Goal: Task Accomplishment & Management: Use online tool/utility

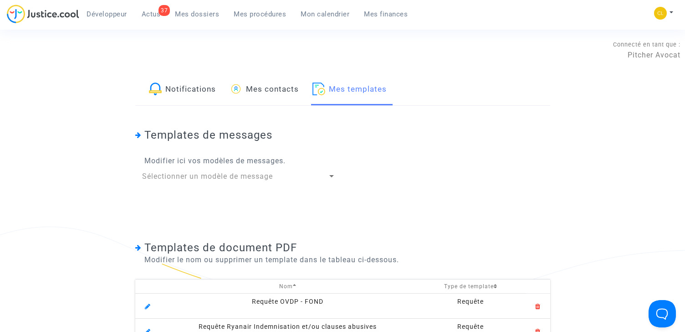
click at [248, 14] on span "Mes procédures" at bounding box center [260, 14] width 52 height 8
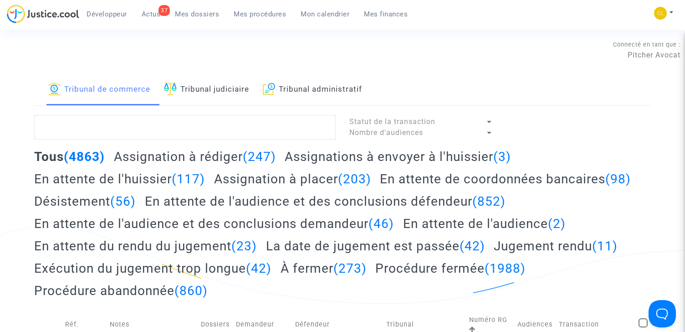
click at [306, 84] on link "Tribunal administratif" at bounding box center [312, 89] width 99 height 31
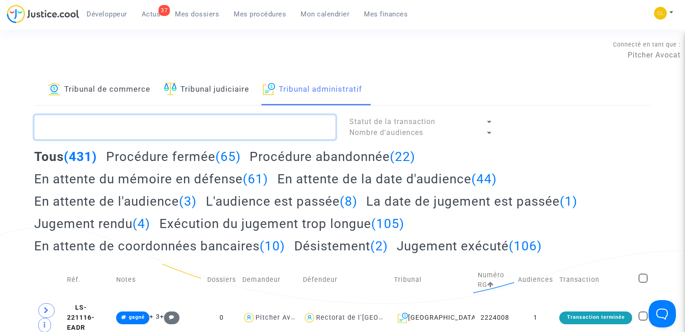
click at [195, 132] on textarea at bounding box center [184, 127] width 301 height 25
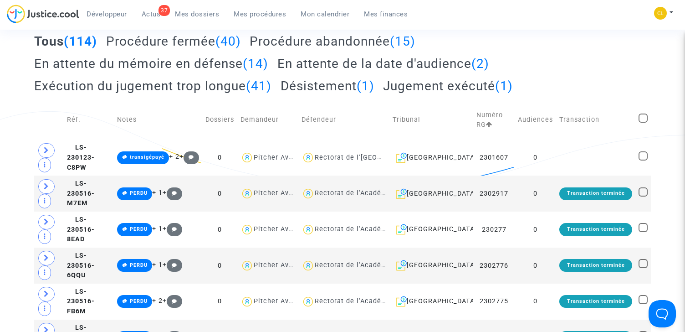
scroll to position [117, 0]
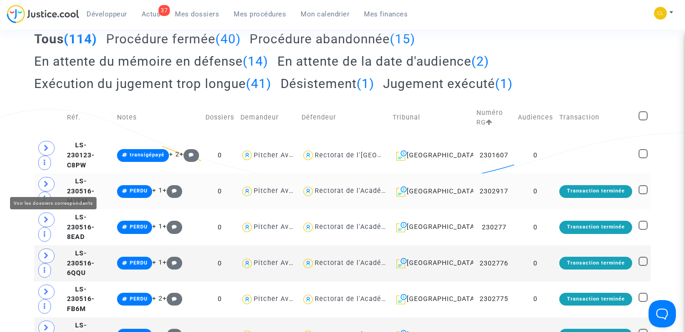
type textarea "#référé"
click at [46, 185] on icon at bounding box center [46, 183] width 5 height 7
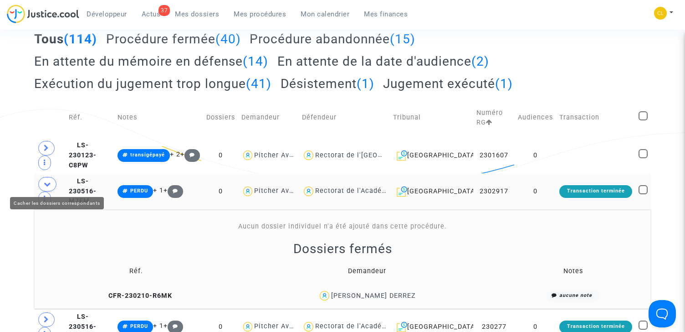
click at [46, 184] on icon at bounding box center [47, 183] width 7 height 7
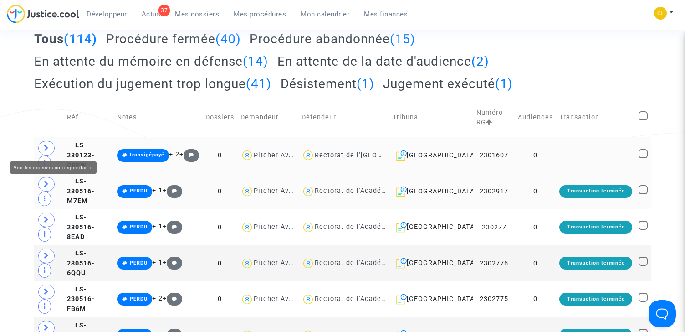
click at [47, 151] on span at bounding box center [46, 148] width 16 height 15
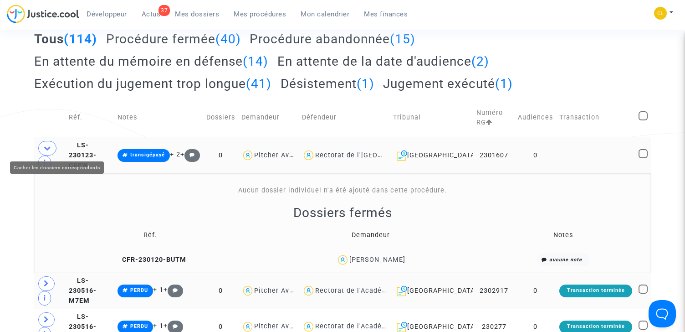
click at [47, 151] on icon at bounding box center [47, 147] width 7 height 7
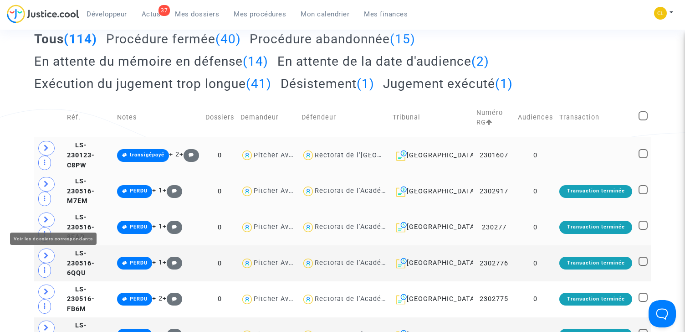
click at [52, 217] on span at bounding box center [46, 219] width 16 height 15
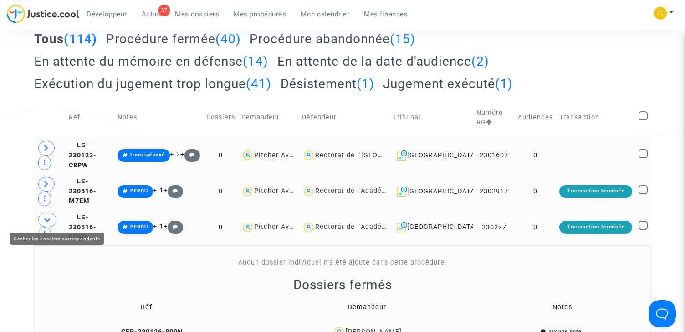
click at [52, 217] on span at bounding box center [47, 219] width 18 height 15
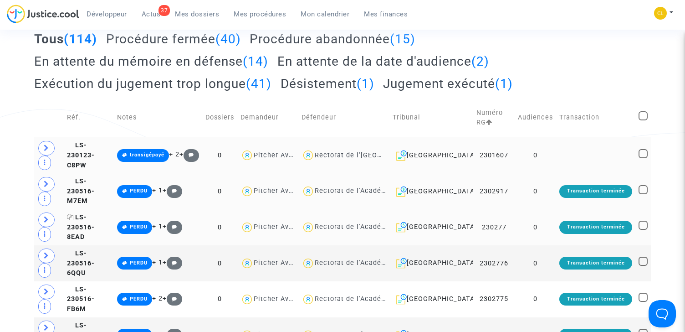
click at [95, 221] on span "LS-230516-8EAD" at bounding box center [81, 226] width 28 height 27
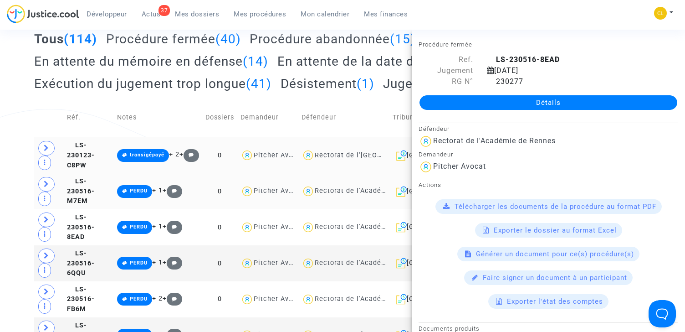
scroll to position [9, 0]
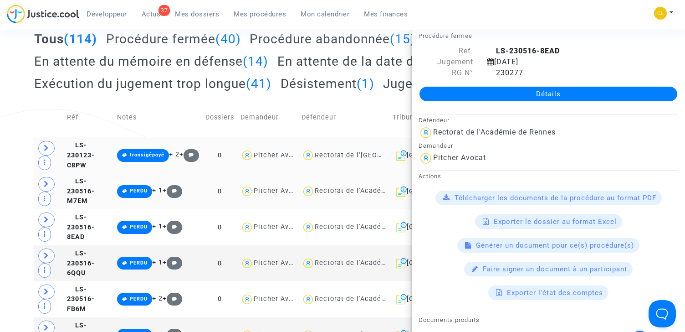
click at [544, 249] on div "Générer un document pour ce(s) procédure(s)" at bounding box center [548, 245] width 182 height 15
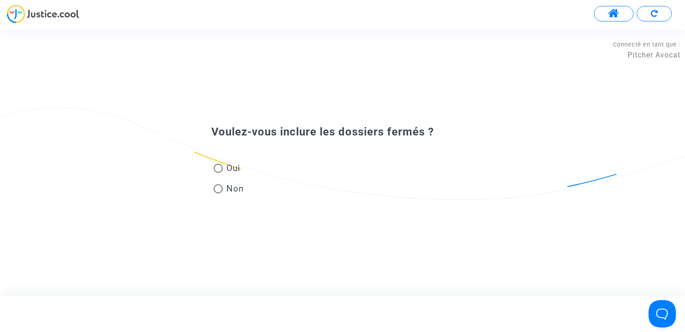
click at [237, 169] on span "Oui" at bounding box center [232, 168] width 18 height 12
click at [218, 173] on input "Oui" at bounding box center [218, 173] width 0 height 0
radio input "true"
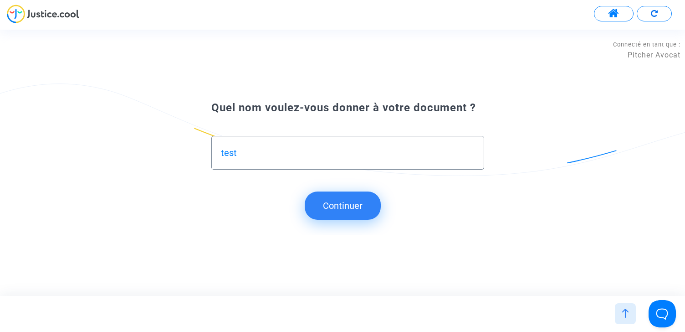
type input "test"
click at [326, 204] on button "Continuer" at bounding box center [343, 205] width 76 height 28
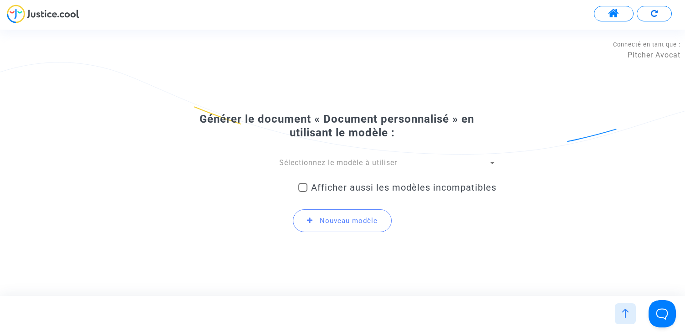
click at [311, 180] on div "Afficher aussi les modèles incompatibles" at bounding box center [397, 189] width 198 height 24
click at [311, 186] on span "Afficher aussi les modèles incompatibles" at bounding box center [403, 187] width 185 height 11
click at [303, 192] on input "Afficher aussi les modèles incompatibles" at bounding box center [302, 192] width 0 height 0
checkbox input "true"
click at [311, 168] on div "Sélectionnez le modèle à utiliser Afficher aussi les modèles incompatibles Nouv…" at bounding box center [343, 199] width 308 height 82
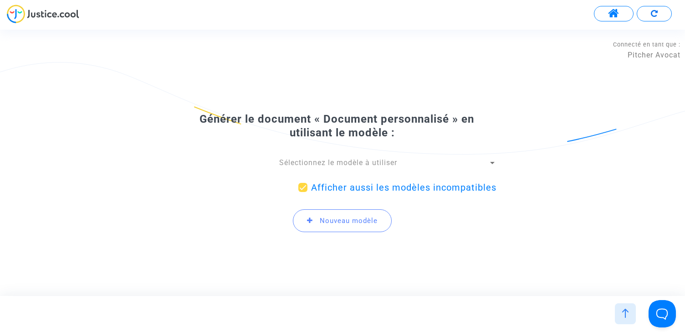
click at [311, 162] on span "Sélectionnez le modèle à utiliser" at bounding box center [338, 162] width 118 height 9
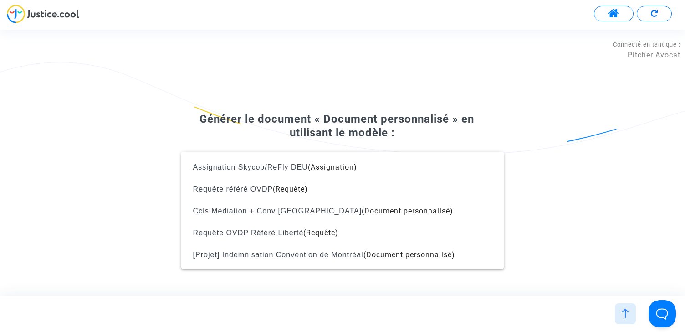
scroll to position [1127, 0]
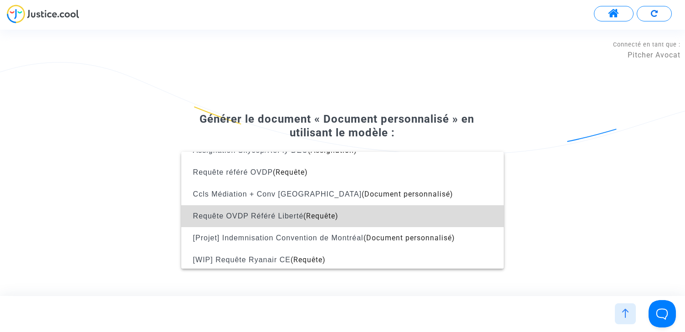
click at [302, 215] on span "Requête OVDP Référé Liberté" at bounding box center [248, 216] width 111 height 8
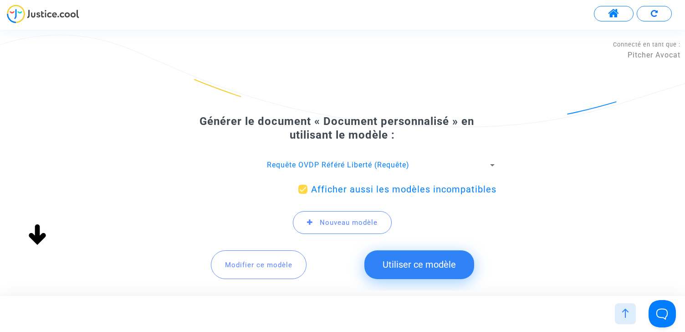
click at [251, 266] on span "Modifier ce modèle" at bounding box center [258, 264] width 67 height 8
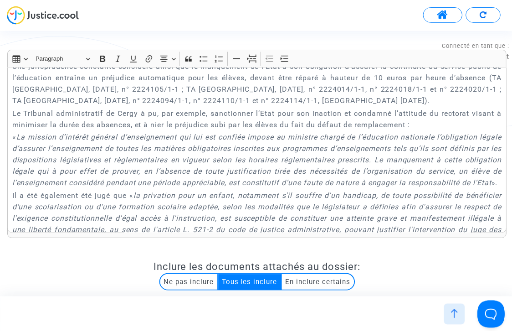
scroll to position [1431, 0]
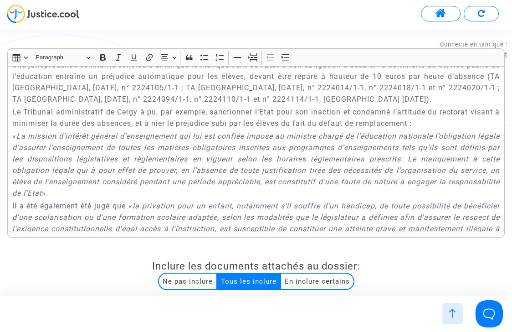
click at [282, 130] on div "{court.name} REQUETE EN REFERE LIBERTE Article L.521-2 du Code de Justice Admin…" at bounding box center [255, 149] width 497 height 166
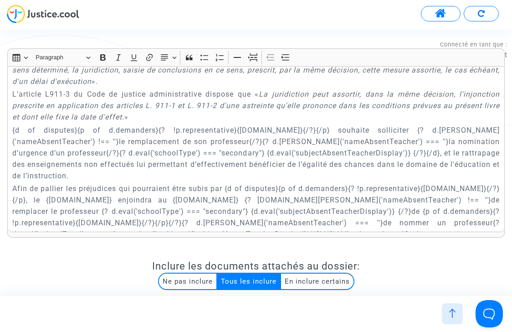
scroll to position [2931, 0]
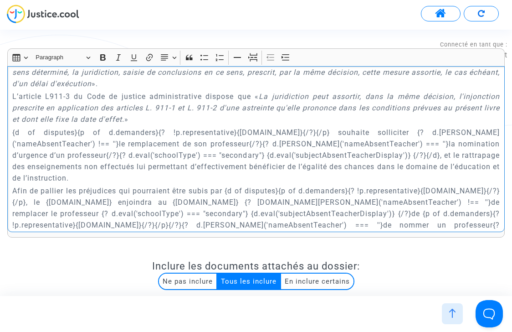
click at [160, 128] on p "{d of disputes}{p of d.demanders}{? !p.representative}{p.name}{/?}{/p} souhaite…" at bounding box center [256, 155] width 488 height 57
click at [314, 131] on p "{d of disputes}{p of d.demanders}{? !p.representative}{p.name}{/?}{/p} souhaite…" at bounding box center [256, 155] width 488 height 57
copy p "{? d.eval('nameAbsentTeacher') === ''}"
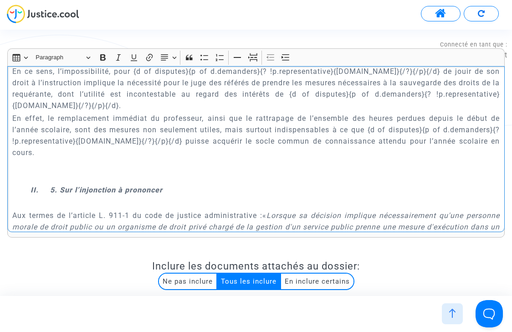
scroll to position [2749, 0]
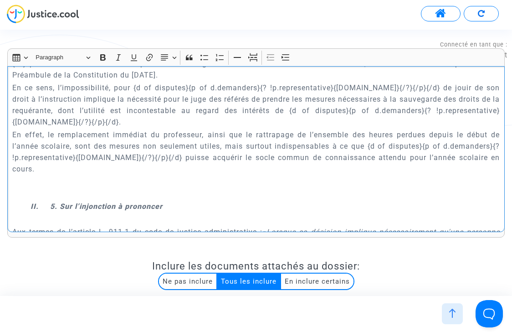
click at [135, 138] on p "En effet, le remplacement immédiat du professeur, ainsi que le rattrapage de l’…" at bounding box center [256, 152] width 488 height 46
click at [81, 128] on p "En ce sens, l’impossibilité, pour {d of disputes}{p of d.demanders}{? !p.repres…" at bounding box center [256, 105] width 488 height 46
click at [49, 132] on p "En effet, le remplacement immédiat du professeur, ainsi que le rattrapage de l’…" at bounding box center [256, 152] width 488 height 46
click at [45, 133] on p "En effet, le remplacement immédiat du professeur, ainsi que le rattrapage de l’…" at bounding box center [256, 152] width 488 height 46
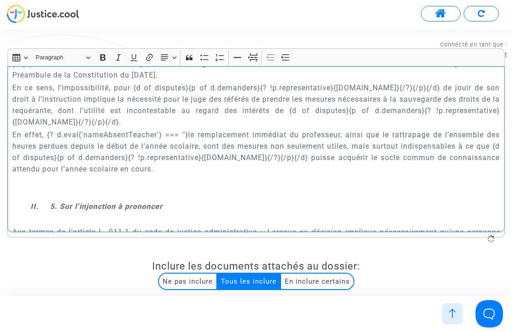
click at [44, 133] on p "En effet, {? d.eval('nameAbsentTeacher') === ''}le remplacement immédiat du pro…" at bounding box center [256, 152] width 488 height 46
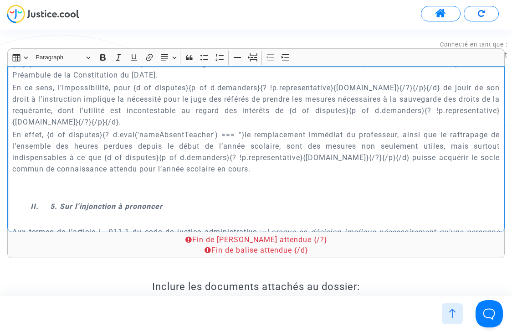
click at [398, 133] on p "En effet, {d of disputes}{? d.eval('nameAbsentTeacher') === ''}le remplacement …" at bounding box center [256, 152] width 488 height 46
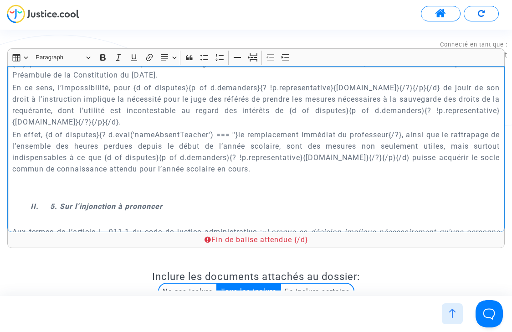
click at [99, 133] on p "En effet, {d of disputes}{? d.eval('nameAbsentTeacher') === ''}le remplacement …" at bounding box center [256, 152] width 488 height 46
click at [401, 134] on p "En effet, {d of disputes}{? d.eval('nameAbsentTeacher') === ''}le remplacement …" at bounding box center [256, 152] width 488 height 46
copy p "{? d.eval('nameAbsentTeacher') === ''}le remplacement immédiat du professeur{/?}"
click at [403, 134] on p "En effet, {d of disputes}{? d.eval('nameAbsentTeacher') === ''}le remplacement …" at bounding box center [256, 152] width 488 height 46
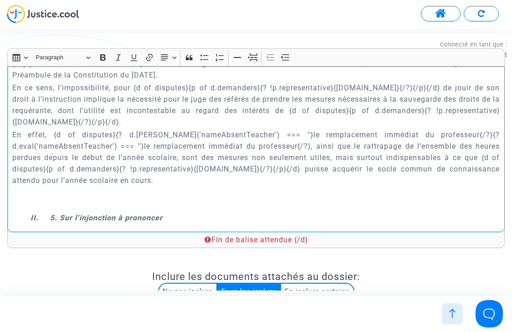
click at [268, 134] on p "En effet, {d of disputes}{? d.eval('nameAbsentTeacher') === ''}le remplacement …" at bounding box center [256, 157] width 488 height 57
drag, startPoint x: 144, startPoint y: 145, endPoint x: 297, endPoint y: 145, distance: 153.0
click at [297, 145] on p "En effet, {d of disputes}{? d.eval('nameAbsentTeacher') !== ''}le remplacement …" at bounding box center [256, 157] width 488 height 57
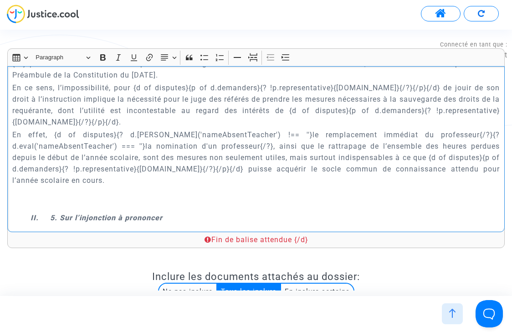
click at [270, 146] on p "En effet, {d of disputes}{? d.eval('nameAbsentTeacher') !== ''}le remplacement …" at bounding box center [256, 157] width 488 height 57
click at [293, 122] on p "En ce sens, l’impossibilité, pour {d of disputes}{p of d.demanders}{? !p.repres…" at bounding box center [256, 105] width 488 height 46
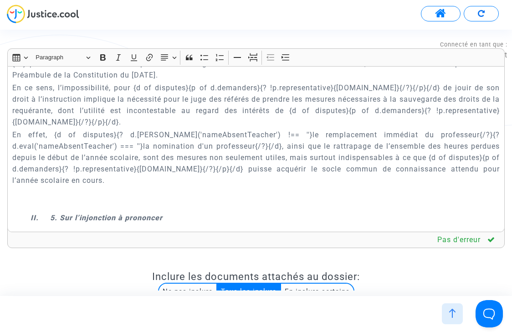
scroll to position [2176, 0]
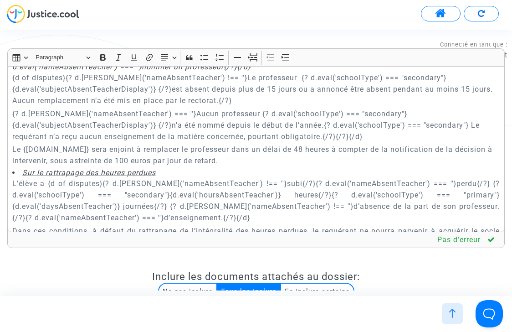
click at [224, 163] on p "Le {[DOMAIN_NAME]} sera enjoint à remplacer le professeur dans un délai de 48 h…" at bounding box center [256, 154] width 488 height 23
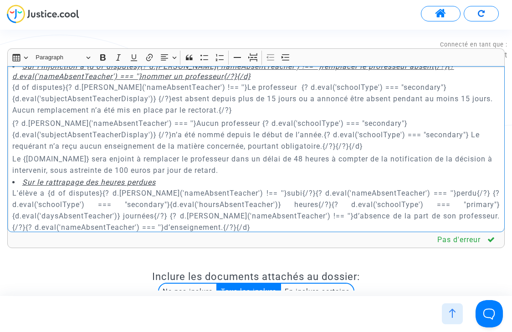
scroll to position [2166, 0]
click at [152, 124] on p "{? d.[PERSON_NAME]('nameAbsentTeacher') === ''}Aucun professeur {? d.eval('scho…" at bounding box center [256, 135] width 488 height 34
click at [10, 123] on div "{court.name} REQUETE EN REFERE LIBERTE Article L.521-2 du Code de Justice Admin…" at bounding box center [255, 149] width 497 height 166
copy p "{? d.eval('nameAbsentTeacher') === ''}"
click at [130, 161] on p "Le {[DOMAIN_NAME]} sera enjoint à remplacer le professeur dans un délai de 48 h…" at bounding box center [256, 165] width 488 height 23
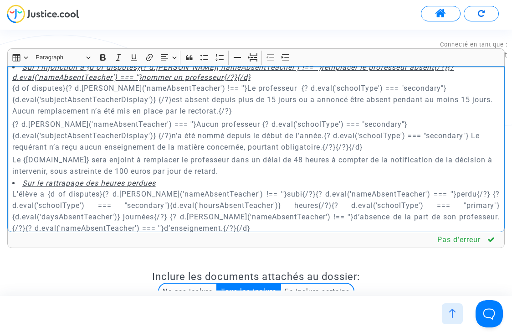
click at [138, 161] on p "Le {[DOMAIN_NAME]} sera enjoint à remplacer le professeur dans un délai de 48 h…" at bounding box center [256, 165] width 488 height 23
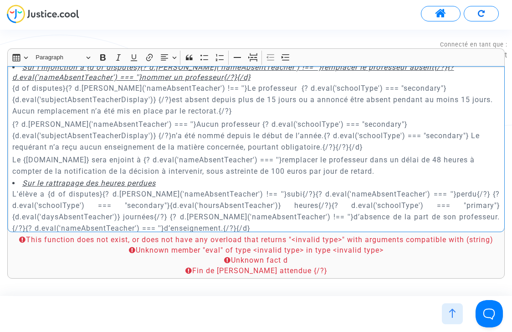
drag, startPoint x: 353, startPoint y: 147, endPoint x: 375, endPoint y: 147, distance: 21.9
click at [375, 147] on p "{? d.[PERSON_NAME]('nameAbsentTeacher') === ''}Aucun professeur {? d.eval('scho…" at bounding box center [256, 135] width 488 height 34
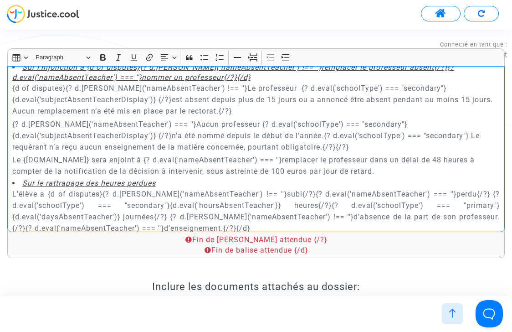
click at [390, 170] on p "Le {defender.name} sera enjoint à {? d.eval('nameAbsentTeacher') === ''}remplac…" at bounding box center [256, 165] width 488 height 23
click at [365, 157] on p "Le {defender.name} sera enjoint à {? d.eval('nameAbsentTeacher') === ''}remplac…" at bounding box center [256, 165] width 488 height 23
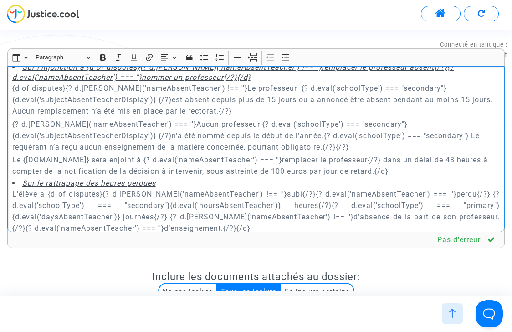
click at [259, 160] on p "Le {defender.name} sera enjoint à {? d.eval('nameAbsentTeacher') === ''}remplac…" at bounding box center [256, 165] width 488 height 23
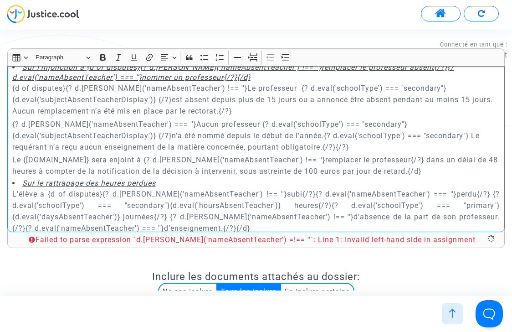
click at [137, 157] on p "Le {defender.name} sera enjoint à {? d.eval('nameAbsentTeacher') !== ''}remplac…" at bounding box center [256, 165] width 488 height 23
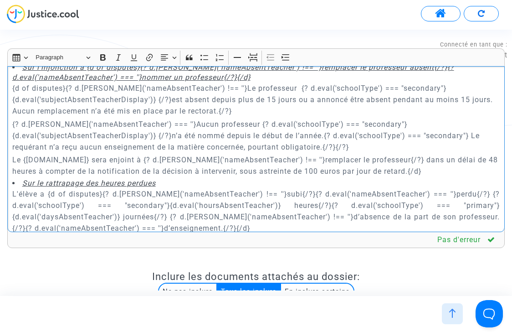
click at [275, 158] on p "Le {defender.name} sera enjoint à {? d.eval('nameAbsentTeacher') !== ''}remplac…" at bounding box center [256, 165] width 488 height 23
click at [374, 159] on p "Le {defender.name} sera enjoint à {? d.eval('nameAbsentTeacher') !== ''}remplac…" at bounding box center [256, 165] width 488 height 23
copy p "{? d.eval('nameAbsentTeacher') !== ''}remplacer le professeur{/?}"
click at [374, 159] on p "Le {defender.name} sera enjoint à {? d.eval('nameAbsentTeacher') !== ''}remplac…" at bounding box center [256, 165] width 488 height 23
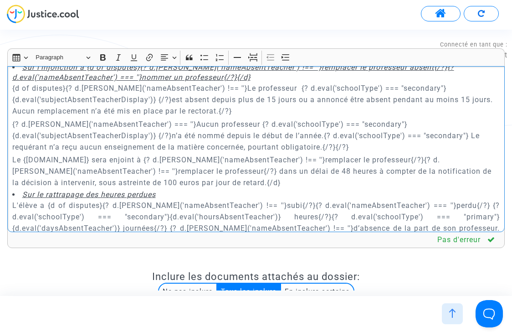
drag, startPoint x: 31, startPoint y: 168, endPoint x: 117, endPoint y: 168, distance: 86.1
click at [117, 168] on p "Le {defender.name} sera enjoint à {? d.eval('nameAbsentTeacher') !== ''}remplac…" at bounding box center [256, 171] width 488 height 34
click at [237, 167] on p "Le {defender.name} sera enjoint à {? d.eval('nameAbsentTeacher') !== ''}remplac…" at bounding box center [256, 171] width 488 height 34
drag, startPoint x: 313, startPoint y: 158, endPoint x: 362, endPoint y: 158, distance: 48.7
click at [362, 158] on p "Le {defender.name} sera enjoint à {? d.eval('nameAbsentTeacher') !== ''}remplac…" at bounding box center [256, 171] width 488 height 34
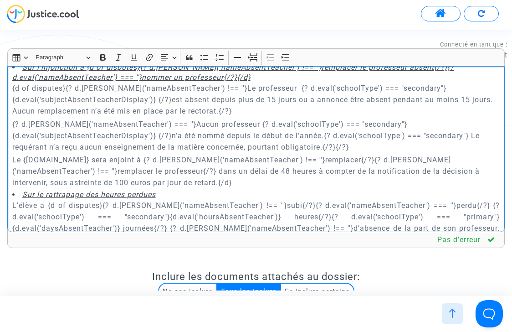
click at [75, 168] on p "Le {defender.name} sera enjoint à {? d.eval('nameAbsentTeacher') !== ''}remplac…" at bounding box center [256, 171] width 488 height 34
drag, startPoint x: 60, startPoint y: 171, endPoint x: -4, endPoint y: 171, distance: 63.8
click at [0, 74] on html "Connecté en tant que : Pitcher Avocat Transmission de votre réponse... Continue…" at bounding box center [256, 37] width 512 height 74
click at [479, 159] on p "Le {defender.name} sera enjoint à {? d.eval('nameAbsentTeacher') !== ''}remplac…" at bounding box center [256, 171] width 488 height 34
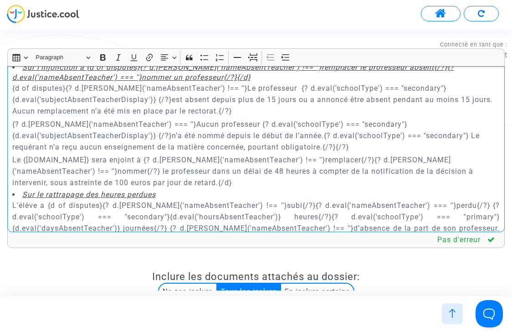
click at [319, 172] on p "Le {defender.name} sera enjoint à {? d.eval('nameAbsentTeacher') !== ''}remplac…" at bounding box center [256, 171] width 488 height 34
click at [312, 179] on p "Le {defender.name} sera enjoint à {? d.eval('nameAbsentTeacher') !== ''}remplac…" at bounding box center [256, 171] width 488 height 34
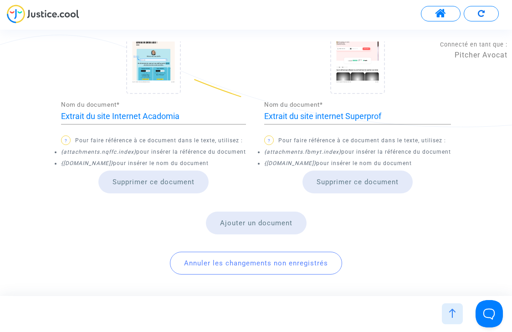
scroll to position [418, 0]
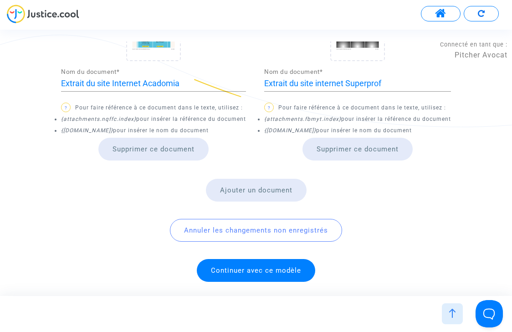
click at [281, 266] on span "Continuer avec ce modèle" at bounding box center [256, 270] width 90 height 8
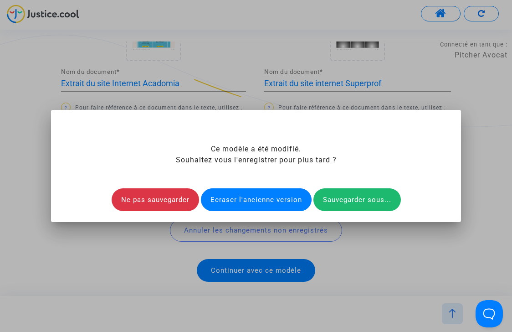
click at [269, 197] on div "Ecraser l'ancienne version" at bounding box center [256, 199] width 111 height 23
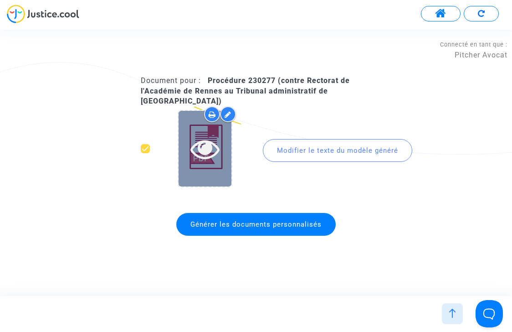
click at [202, 146] on icon at bounding box center [205, 148] width 30 height 29
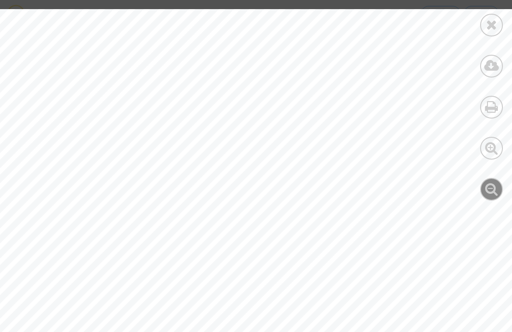
click at [489, 194] on icon at bounding box center [491, 189] width 13 height 14
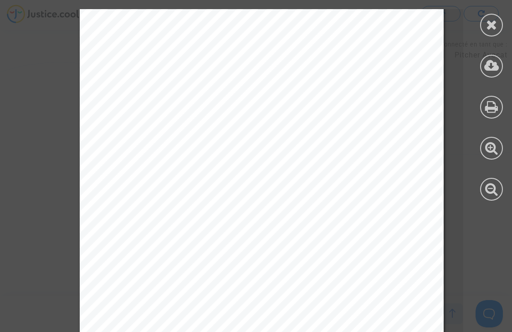
scroll to position [3258, 0]
click at [238, 143] on span "d'un service public prenne une mesure d'exécution dans un sens déterminé, la ju…" at bounding box center [287, 144] width 357 height 6
click at [489, 68] on icon at bounding box center [491, 66] width 15 height 14
click at [487, 27] on icon at bounding box center [491, 25] width 11 height 14
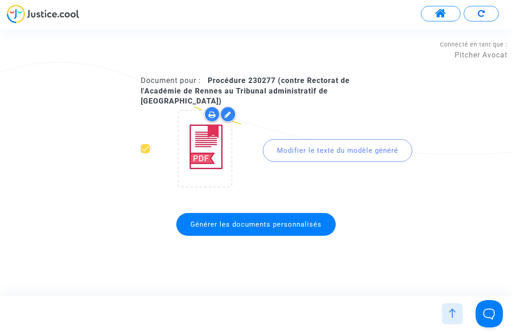
click at [459, 307] on div at bounding box center [452, 313] width 21 height 21
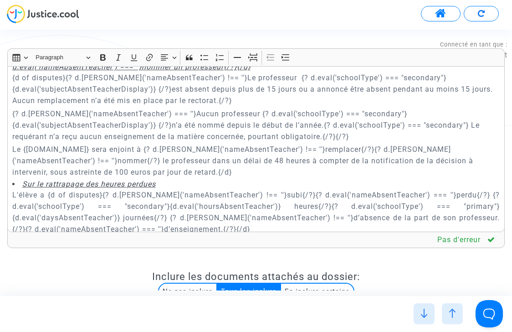
click at [328, 130] on p "{? d.eval('nameAbsentTeacher') === ''}Aucun professeur {? d.eval('schoolType') …" at bounding box center [256, 125] width 488 height 34
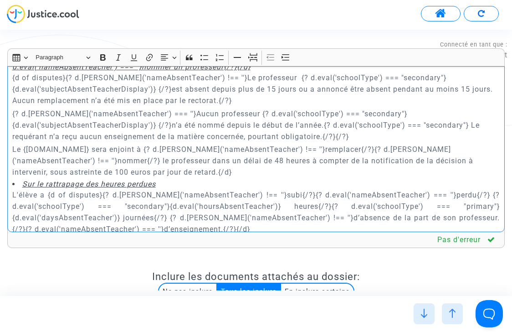
click at [444, 149] on p "Le {defender.name} sera enjoint à {? d.eval('nameAbsentTeacher') !== ''}remplac…" at bounding box center [256, 160] width 488 height 34
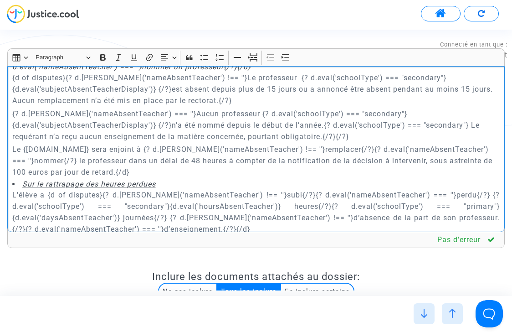
scroll to position [418, 0]
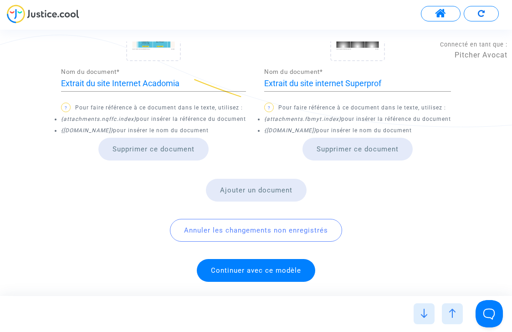
click at [257, 268] on span "Continuer avec ce modèle" at bounding box center [256, 270] width 90 height 8
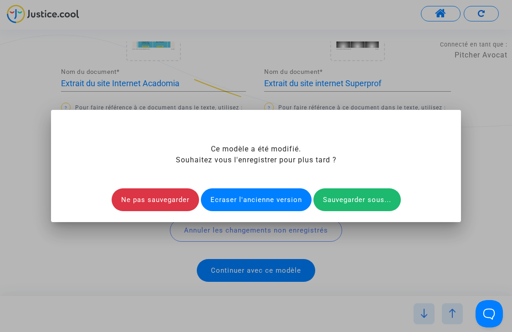
click at [261, 193] on div "Ecraser l'ancienne version" at bounding box center [256, 199] width 111 height 23
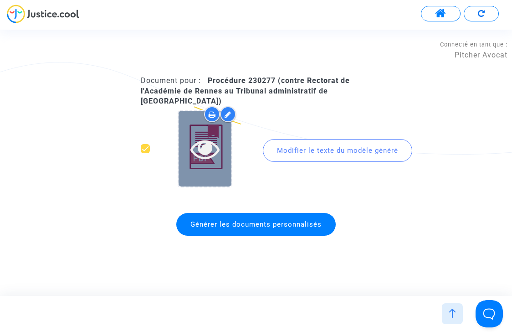
click at [211, 140] on icon at bounding box center [205, 148] width 30 height 29
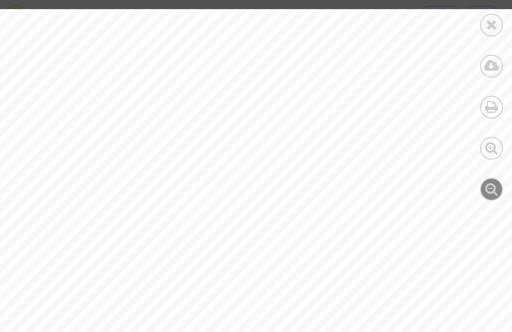
click at [489, 191] on icon at bounding box center [491, 189] width 13 height 14
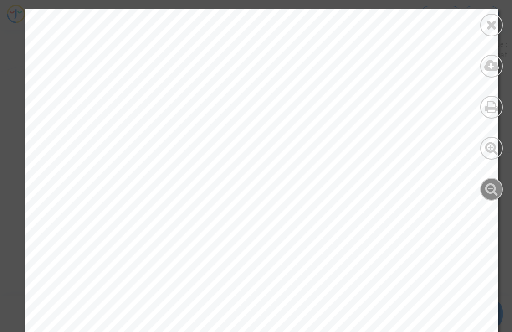
click at [489, 191] on icon at bounding box center [491, 189] width 13 height 14
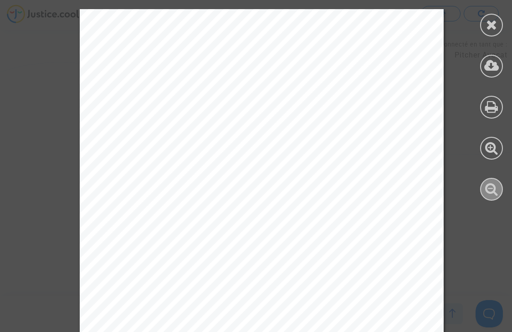
click at [489, 191] on icon at bounding box center [491, 189] width 13 height 14
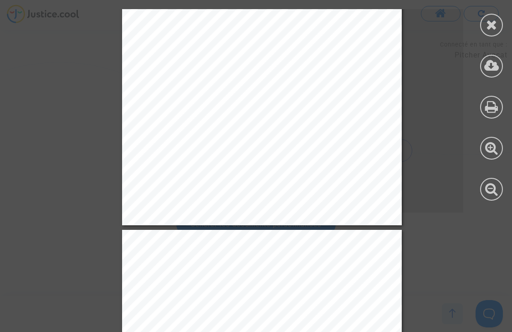
scroll to position [1685, 0]
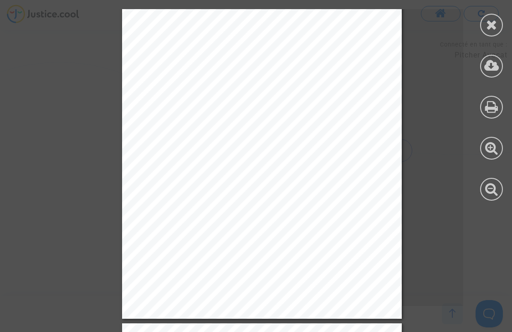
click at [307, 177] on div "« La mission d’intérêt général d’enseignement qui lui est confiée impose au min…" at bounding box center [262, 120] width 280 height 395
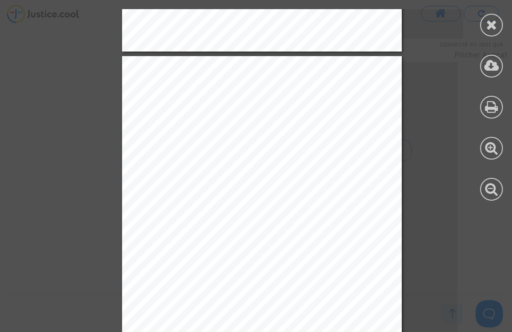
scroll to position [0, 0]
click at [494, 27] on icon at bounding box center [491, 25] width 11 height 14
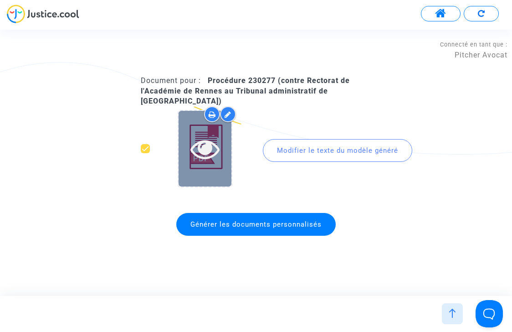
click at [210, 143] on icon at bounding box center [205, 148] width 30 height 29
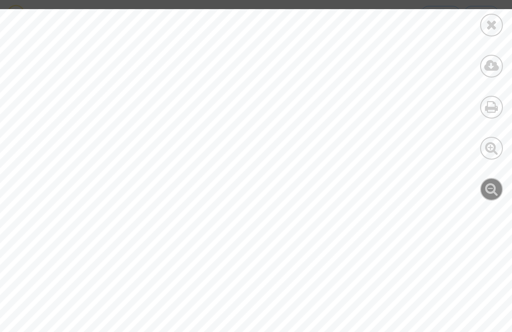
click at [492, 191] on icon at bounding box center [491, 189] width 13 height 14
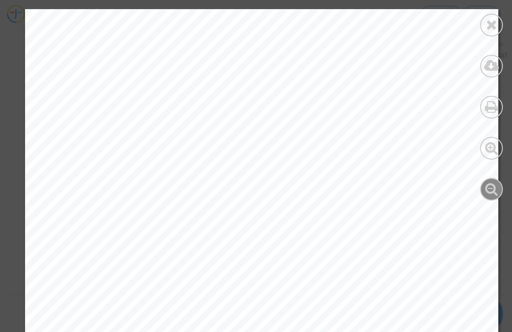
click at [492, 191] on icon at bounding box center [491, 189] width 13 height 14
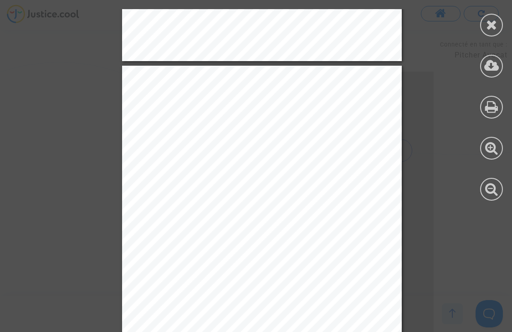
scroll to position [3197, 0]
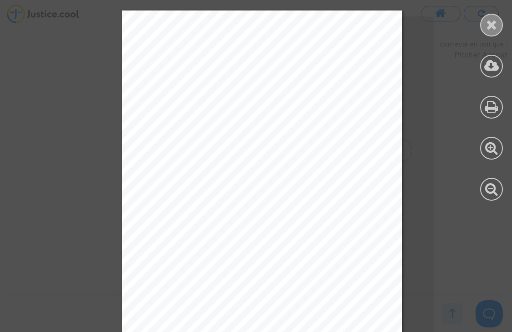
click at [489, 26] on icon at bounding box center [491, 25] width 11 height 14
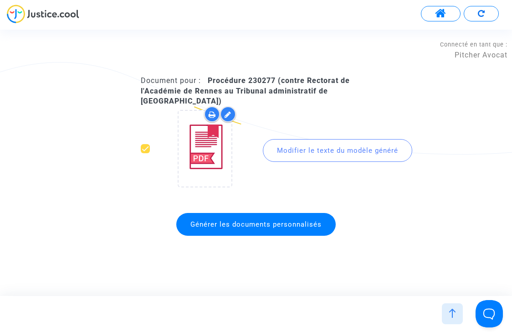
click at [331, 70] on div "Document pour : Procédure 230277 (contre Rectorat de l'Académie de Rennes au Tr…" at bounding box center [256, 162] width 512 height 201
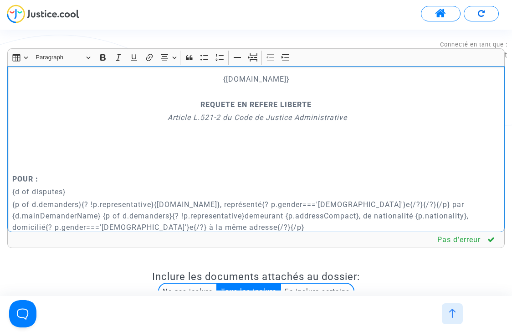
scroll to position [2914, 0]
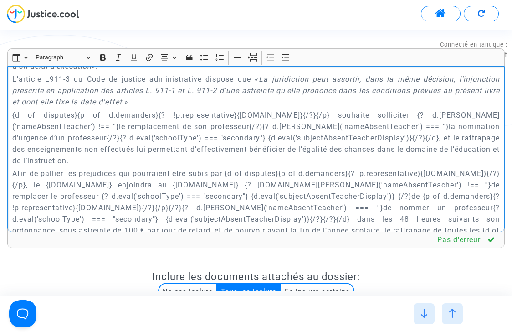
click at [478, 13] on img at bounding box center [481, 13] width 7 height 7
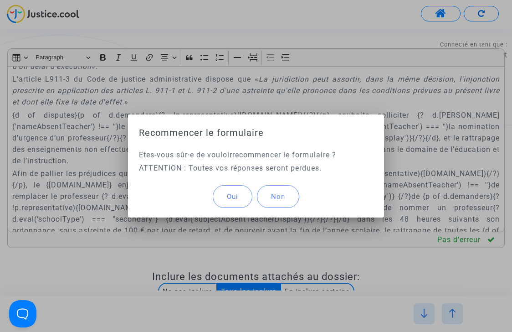
click at [228, 201] on button "Oui" at bounding box center [233, 196] width 40 height 23
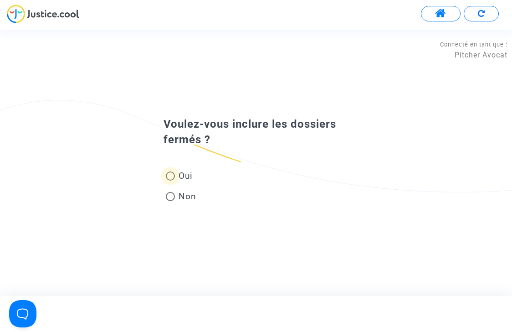
click at [183, 169] on span "Oui" at bounding box center [184, 175] width 18 height 12
click at [170, 180] on input "Oui" at bounding box center [170, 180] width 0 height 0
radio input "true"
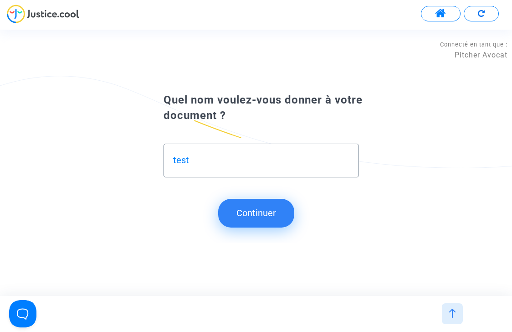
type input "test"
click at [259, 219] on button "Continuer" at bounding box center [256, 213] width 76 height 28
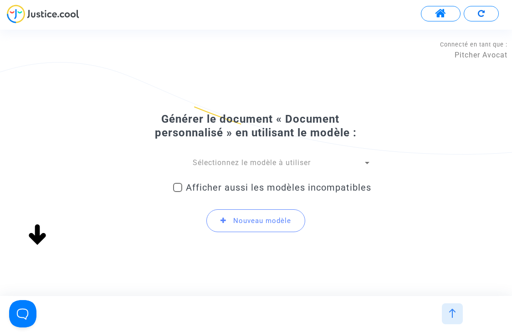
click at [260, 163] on span "Sélectionnez le modèle à utiliser" at bounding box center [252, 162] width 118 height 9
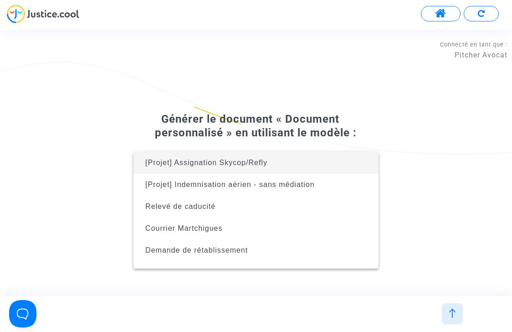
click at [280, 119] on div at bounding box center [256, 166] width 512 height 332
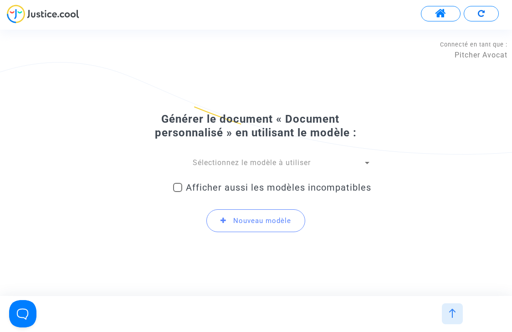
click at [254, 188] on span "Afficher aussi les modèles incompatibles" at bounding box center [278, 187] width 185 height 11
click at [178, 192] on input "Afficher aussi les modèles incompatibles" at bounding box center [177, 192] width 0 height 0
checkbox input "true"
click at [254, 164] on span "Sélectionnez le modèle à utiliser" at bounding box center [252, 162] width 118 height 9
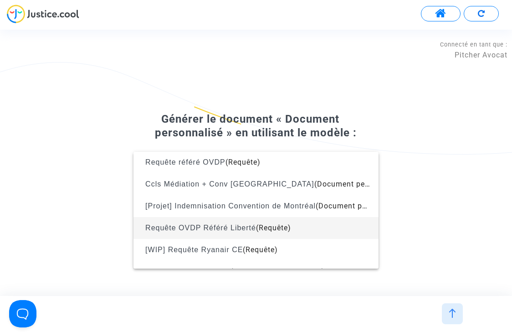
scroll to position [1136, 0]
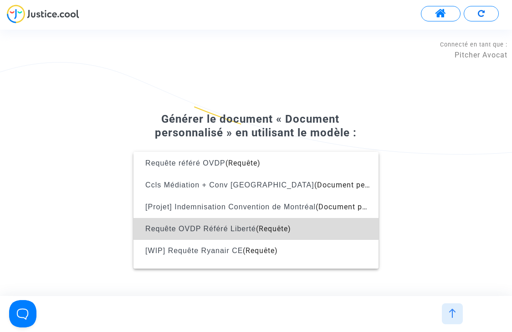
click at [246, 224] on span "Requête OVDP Référé Liberté" at bounding box center [200, 228] width 111 height 8
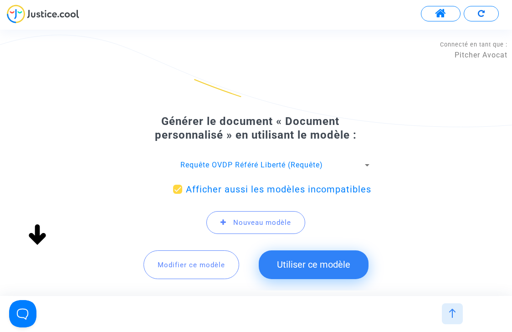
click at [316, 270] on button "Utiliser ce modèle" at bounding box center [314, 264] width 110 height 28
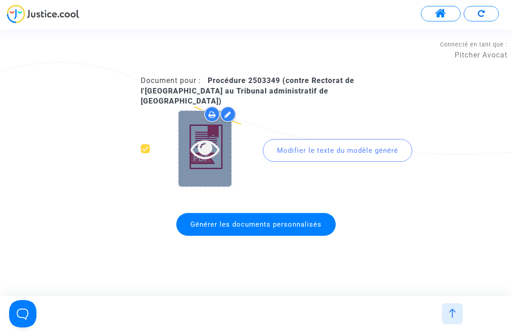
click at [209, 148] on icon at bounding box center [205, 148] width 30 height 29
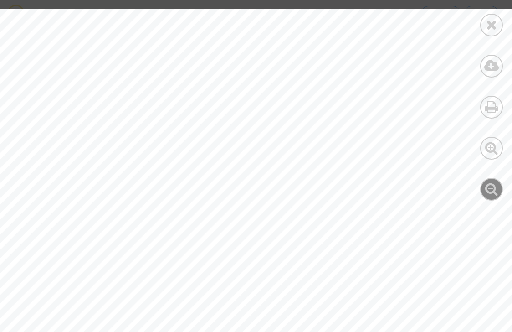
click at [491, 185] on icon at bounding box center [491, 189] width 13 height 14
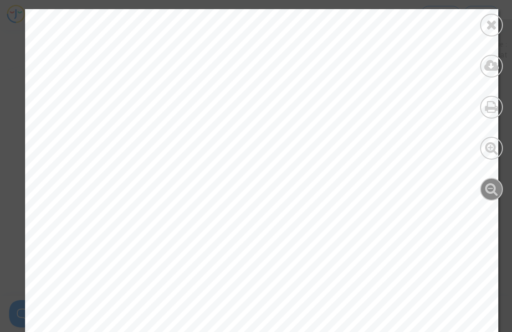
click at [491, 185] on icon at bounding box center [491, 189] width 13 height 14
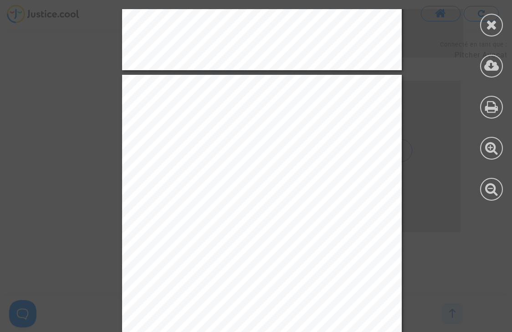
scroll to position [2733, 0]
click at [336, 137] on div "condamnée. Il peut, même d'office, pour des raisons tirées des mêmes considérat…" at bounding box center [262, 272] width 280 height 395
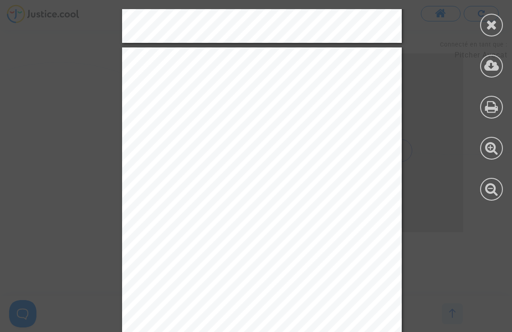
scroll to position [1935, 0]
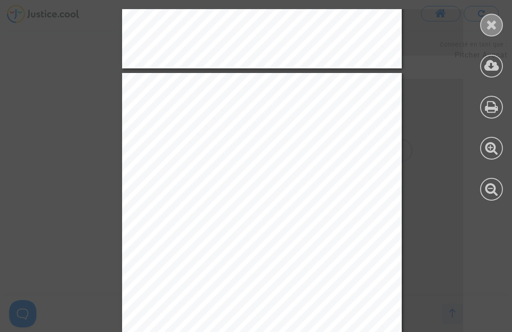
click at [493, 26] on icon at bounding box center [491, 25] width 11 height 14
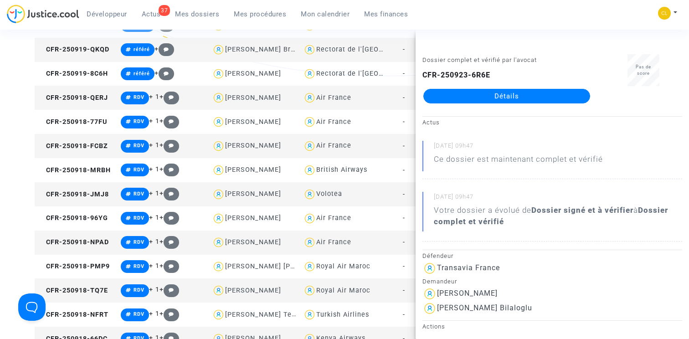
click at [21, 147] on div "Filtrer par litige Tous (26254) En attente de la connexion du demandeur (465) I…" at bounding box center [344, 223] width 689 height 1521
